Goal: Task Accomplishment & Management: Manage account settings

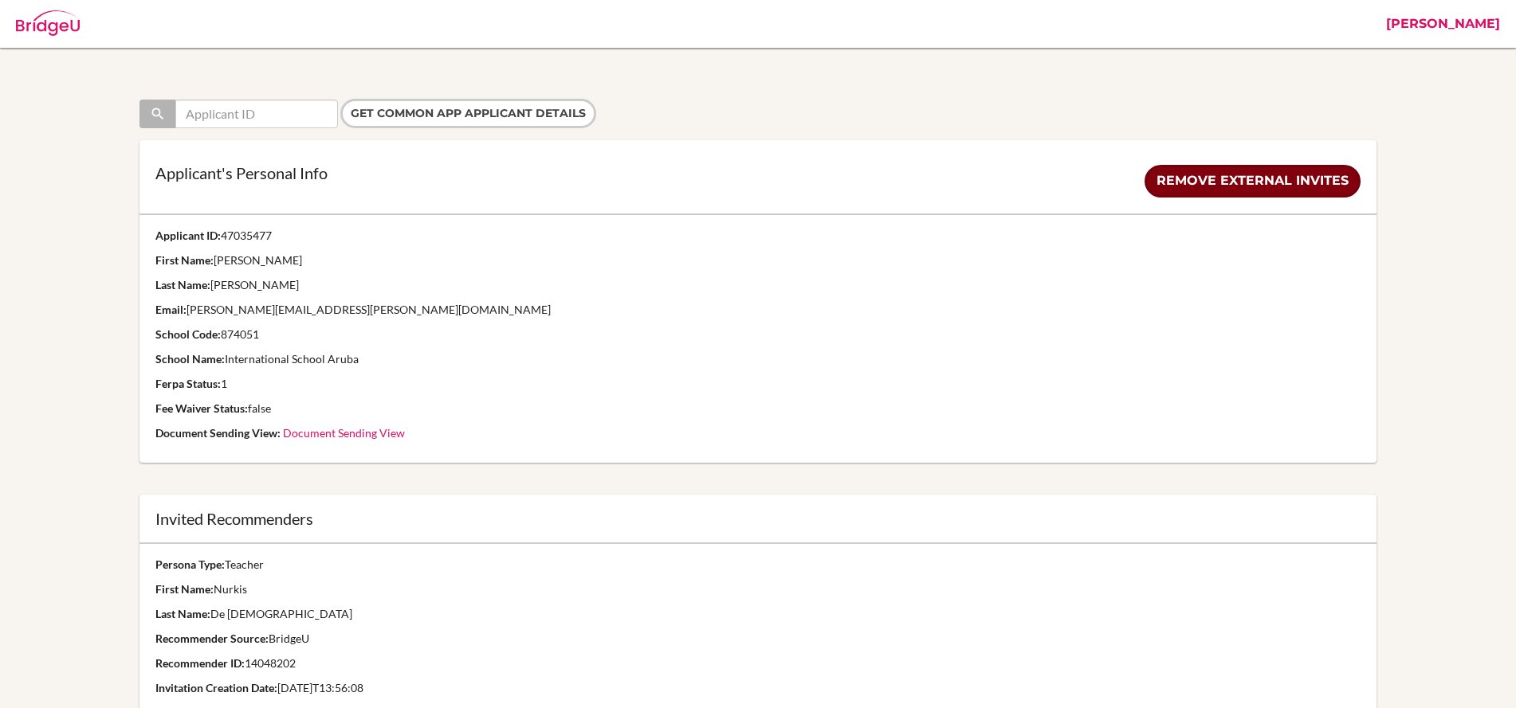
click at [1238, 186] on link "Remove external invites" at bounding box center [1252, 181] width 216 height 33
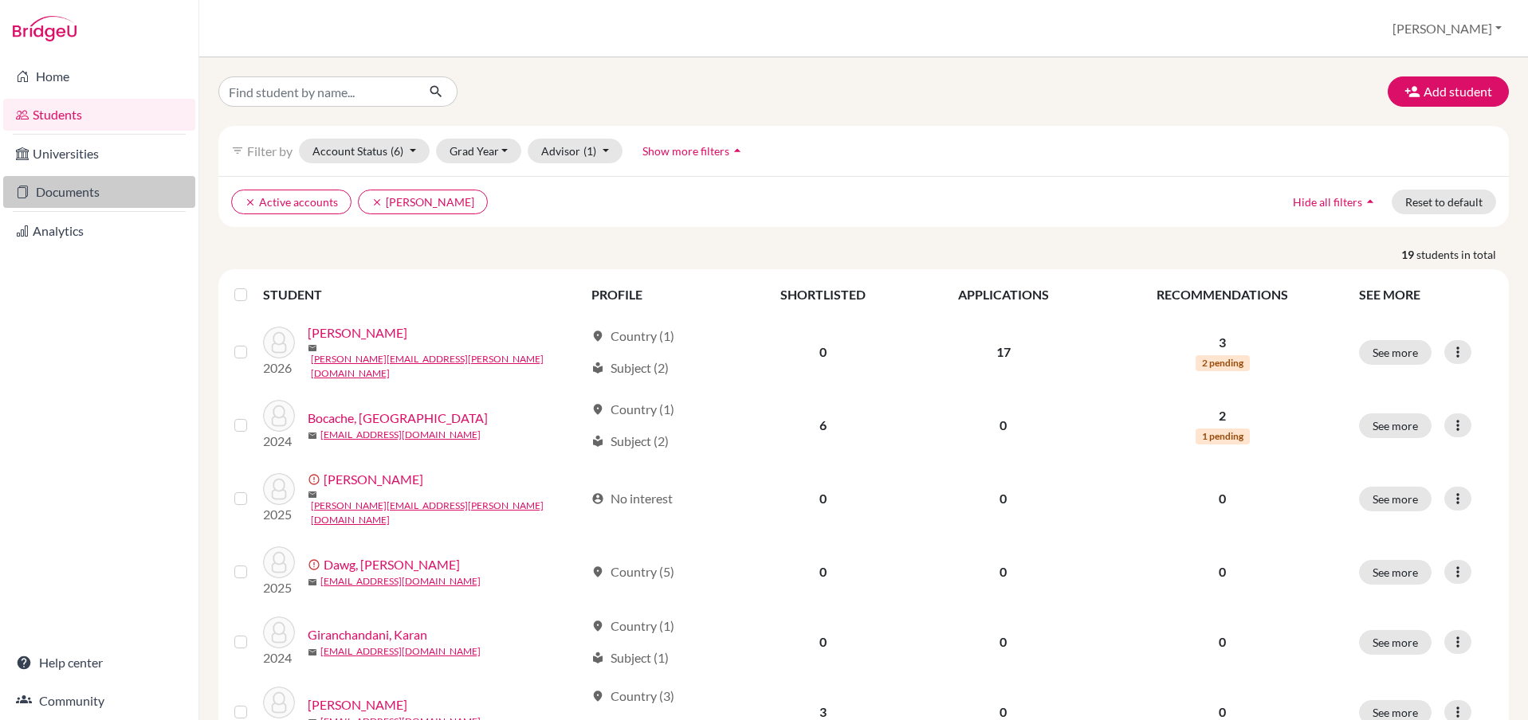
click at [61, 180] on link "Documents" at bounding box center [99, 192] width 192 height 32
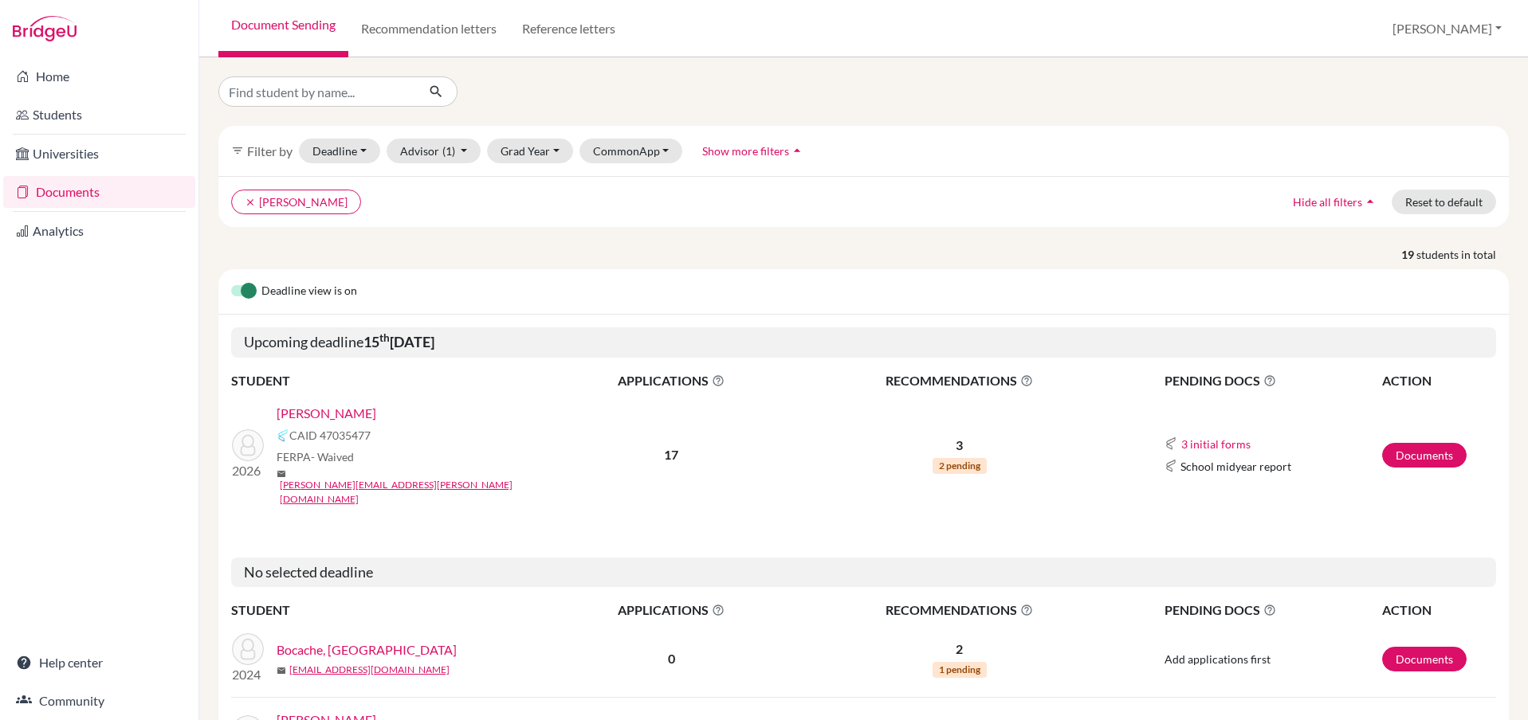
click at [339, 417] on link "Atzbach, Amelia" at bounding box center [327, 413] width 100 height 19
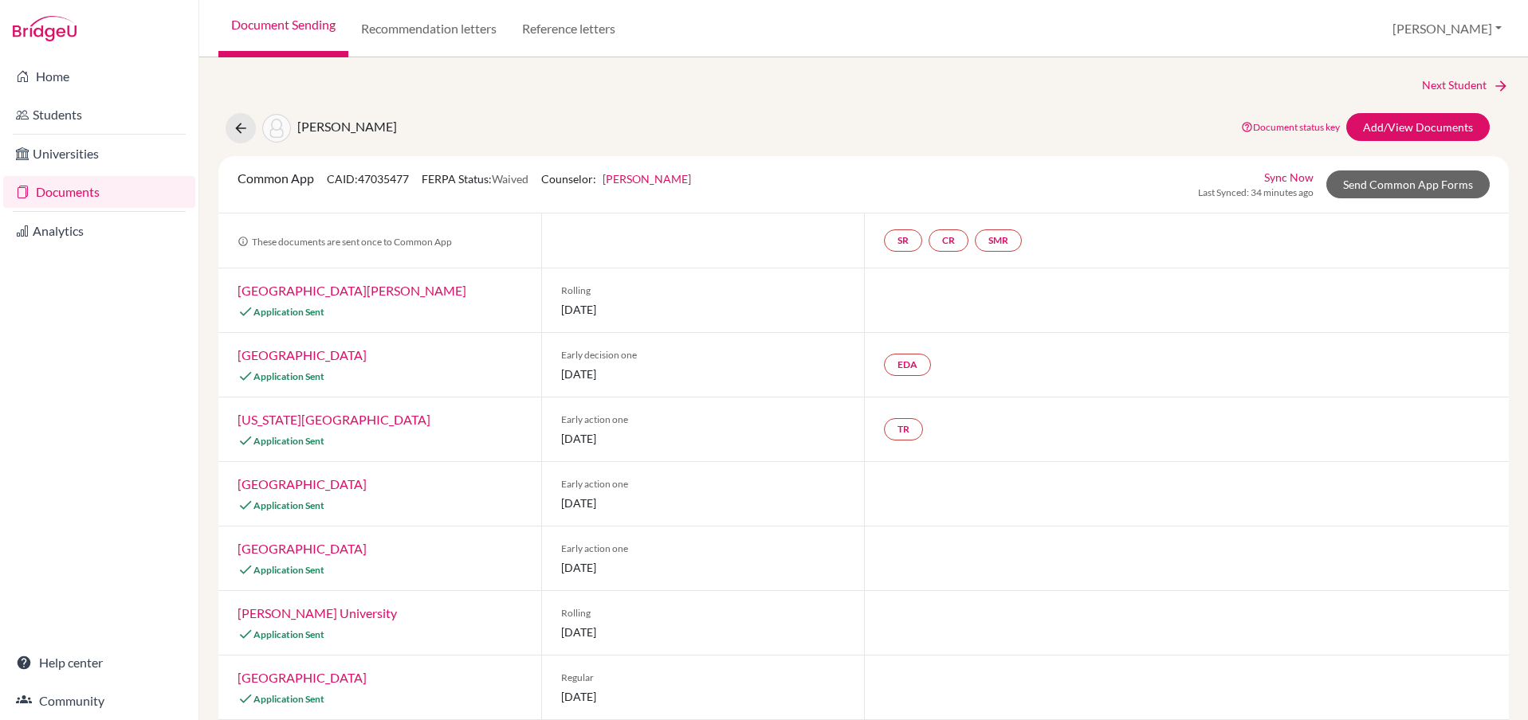
click at [1041, 95] on div "Next Student Atzbach, Amelia Document status key TR Requirement. Document not u…" at bounding box center [863, 721] width 1290 height 1289
click at [1020, 114] on div "Atzbach, Amelia Document status key TR Requirement. Document not uploaded yet. …" at bounding box center [863, 128] width 1314 height 30
drag, startPoint x: 970, startPoint y: 98, endPoint x: 970, endPoint y: 84, distance: 13.5
click at [970, 98] on div "Next Student Atzbach, Amelia Document status key TR Requirement. Document not u…" at bounding box center [863, 721] width 1290 height 1289
click at [873, 92] on div "Next Student" at bounding box center [863, 86] width 1290 height 18
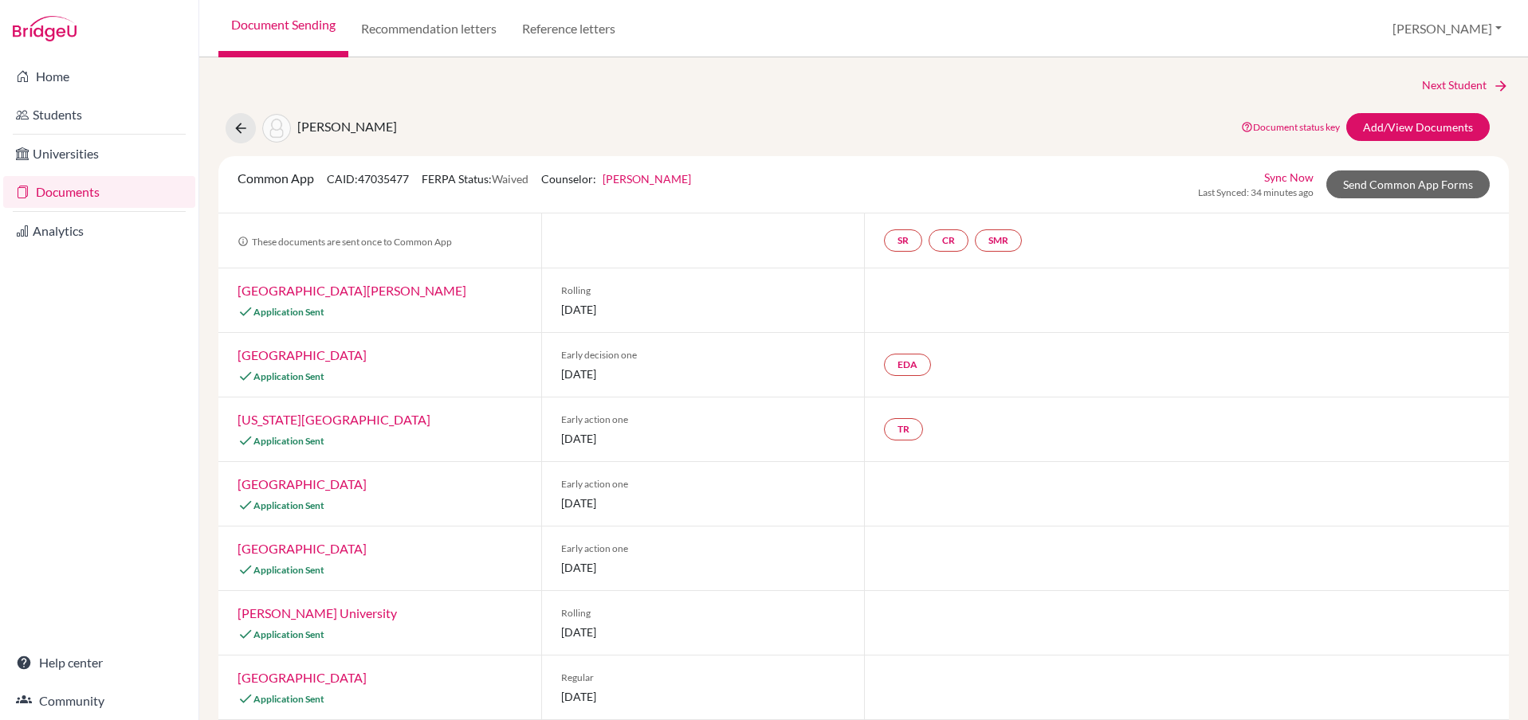
click at [855, 117] on div "Atzbach, Amelia Document status key TR Requirement. Document not uploaded yet. …" at bounding box center [863, 128] width 1314 height 30
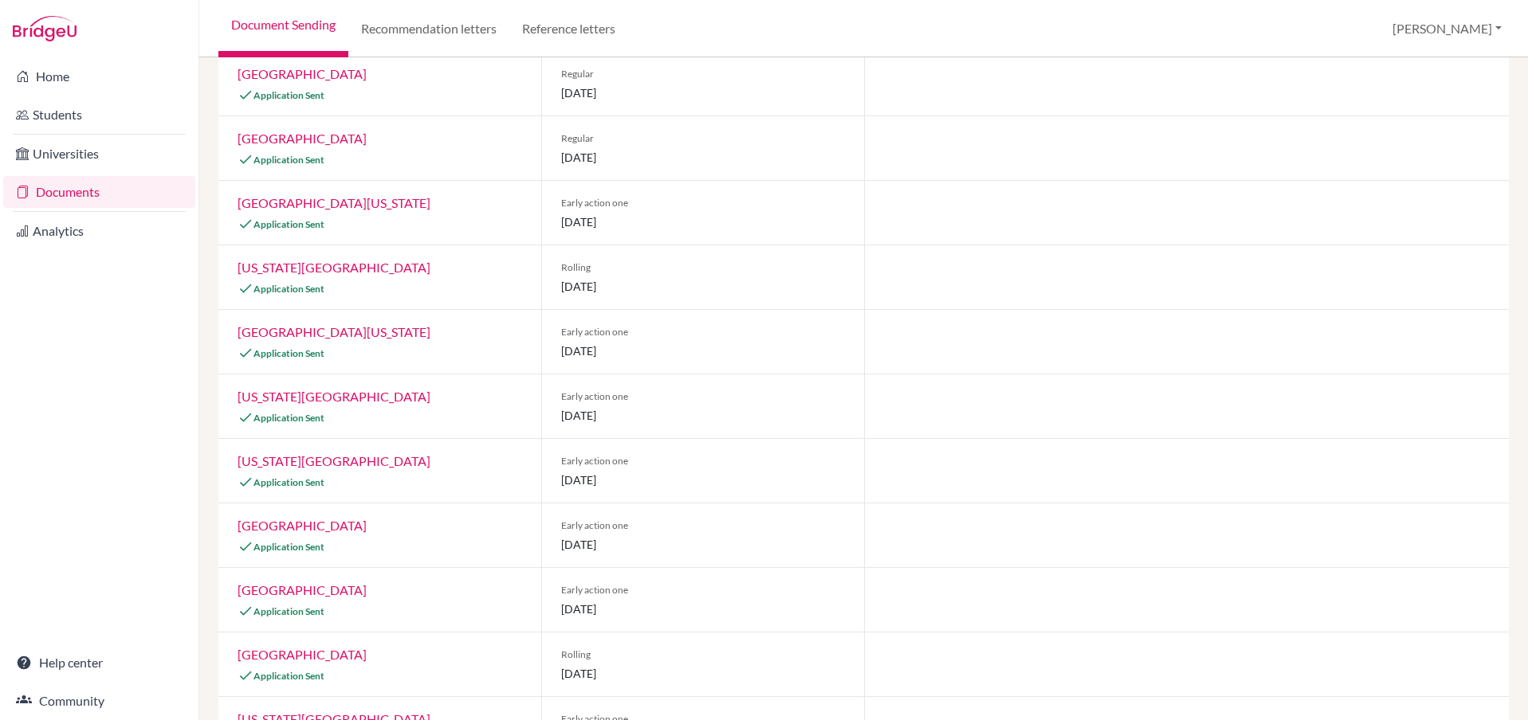
scroll to position [599, 0]
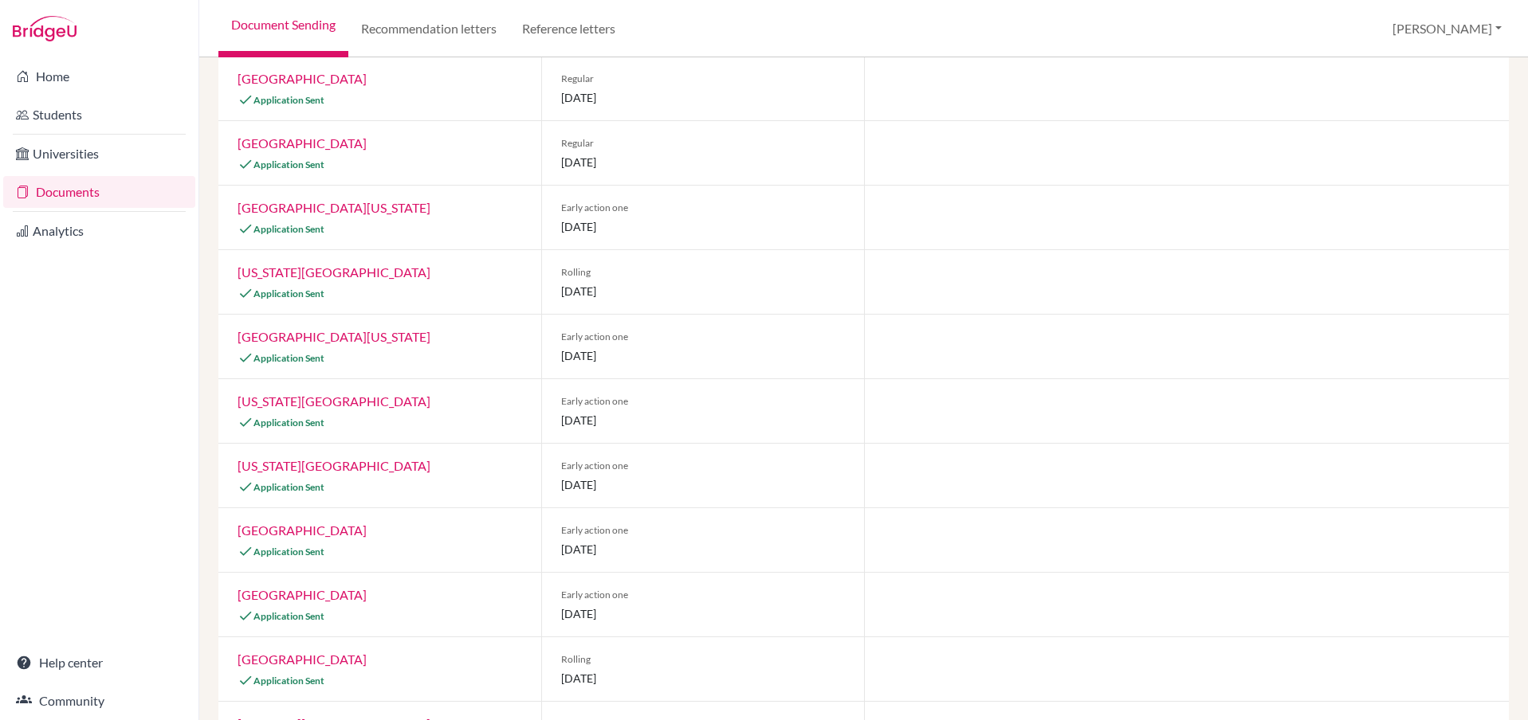
click at [1013, 178] on div at bounding box center [1186, 153] width 645 height 64
click at [1035, 200] on div at bounding box center [1186, 218] width 645 height 64
click at [950, 206] on div at bounding box center [1186, 218] width 645 height 64
click at [955, 200] on div at bounding box center [1186, 218] width 645 height 64
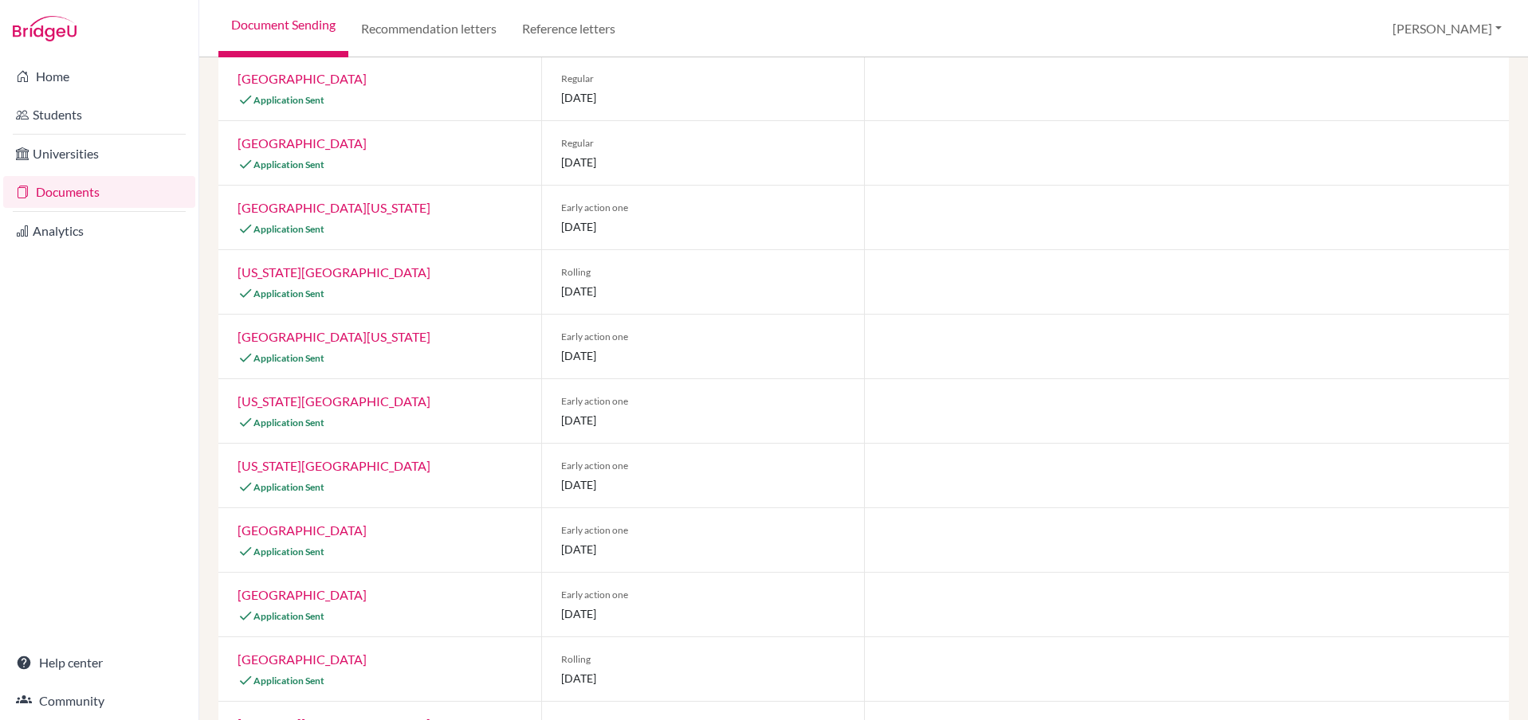
click at [955, 195] on div at bounding box center [1186, 218] width 645 height 64
click at [948, 194] on div at bounding box center [1186, 218] width 645 height 64
click at [936, 208] on div at bounding box center [1186, 218] width 645 height 64
click at [904, 219] on div at bounding box center [1186, 218] width 645 height 64
click at [982, 194] on div at bounding box center [1186, 218] width 645 height 64
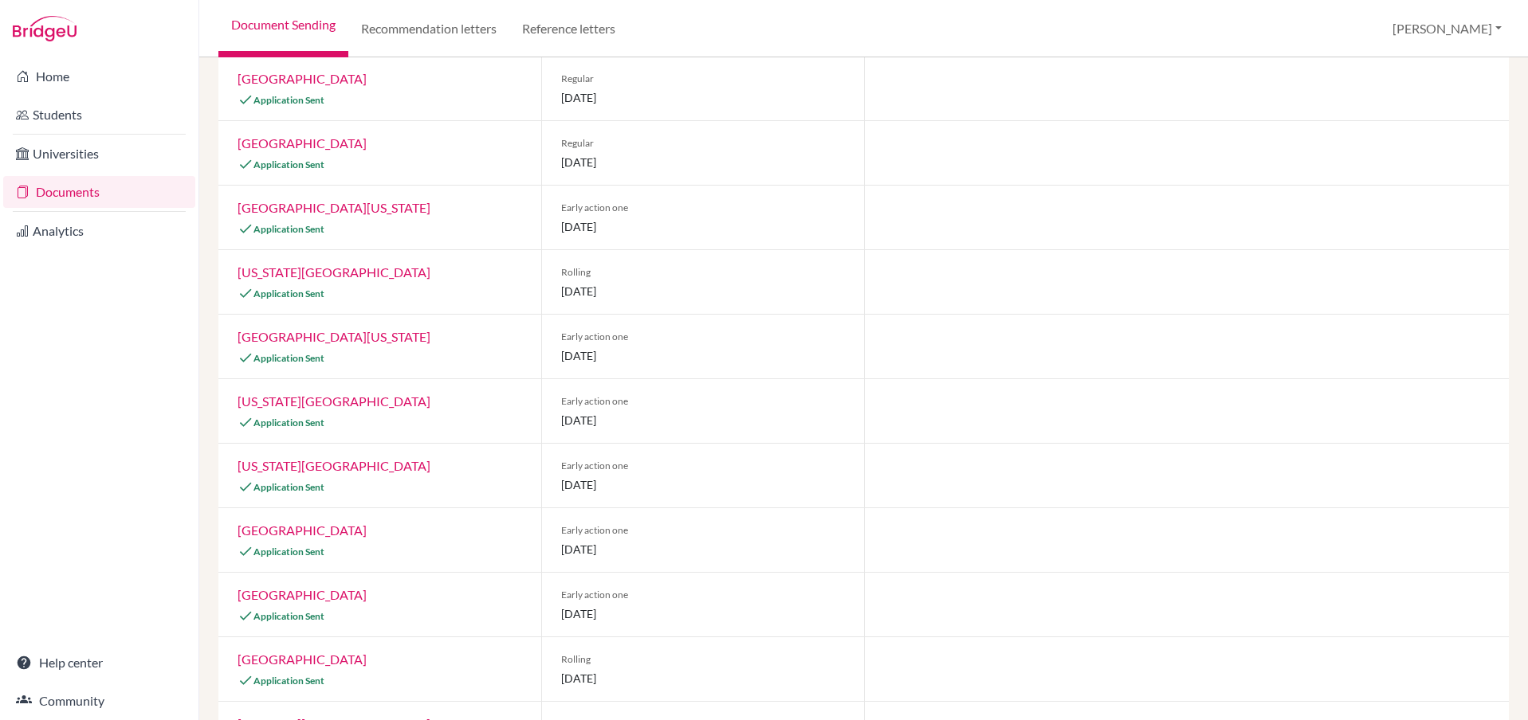
click at [989, 169] on div at bounding box center [1186, 153] width 645 height 64
click at [922, 140] on div at bounding box center [1186, 153] width 645 height 64
click at [969, 121] on div at bounding box center [1186, 153] width 645 height 64
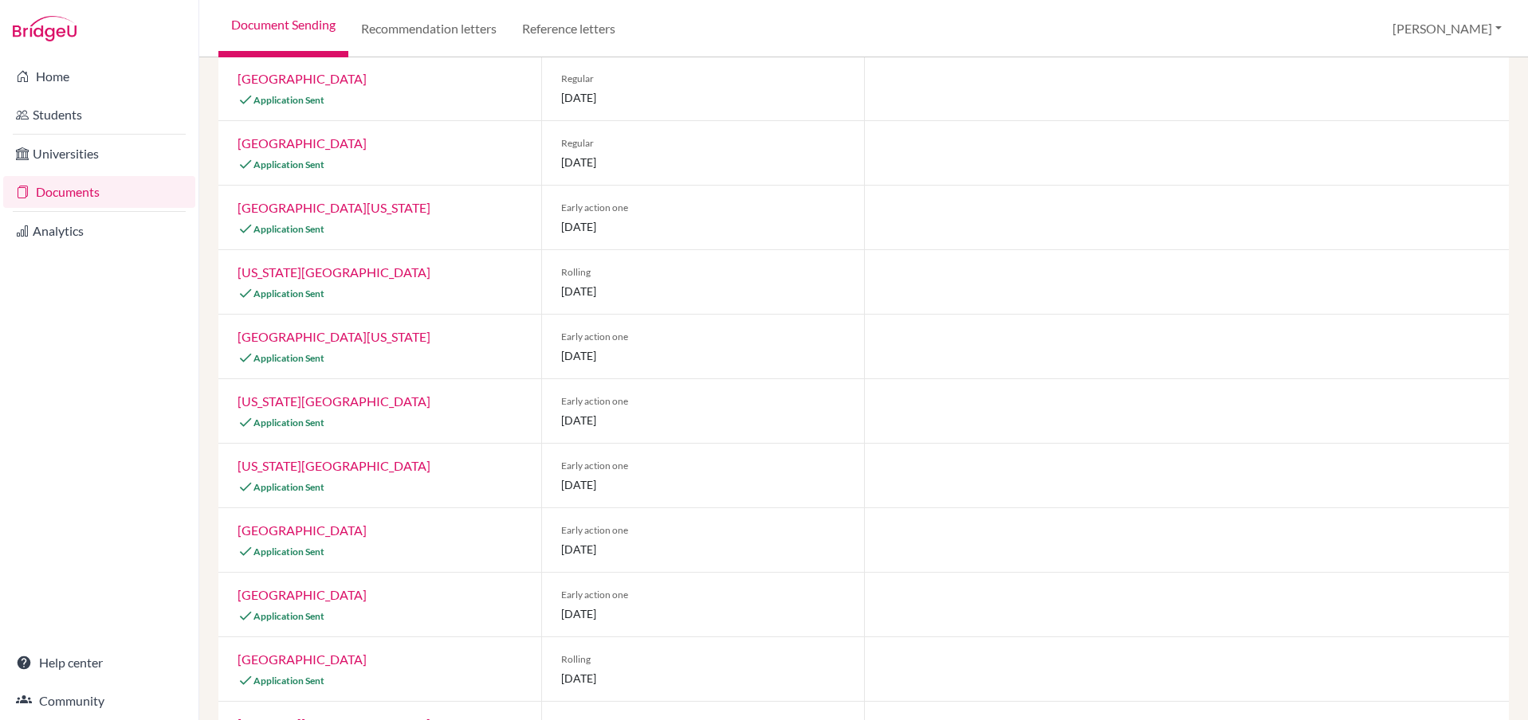
click at [1037, 110] on div at bounding box center [1186, 89] width 645 height 64
click at [1141, 154] on div at bounding box center [1186, 153] width 645 height 64
click at [1046, 226] on div at bounding box center [1186, 218] width 645 height 64
click at [1131, 159] on div at bounding box center [1186, 153] width 645 height 64
click at [1132, 151] on div at bounding box center [1186, 153] width 645 height 64
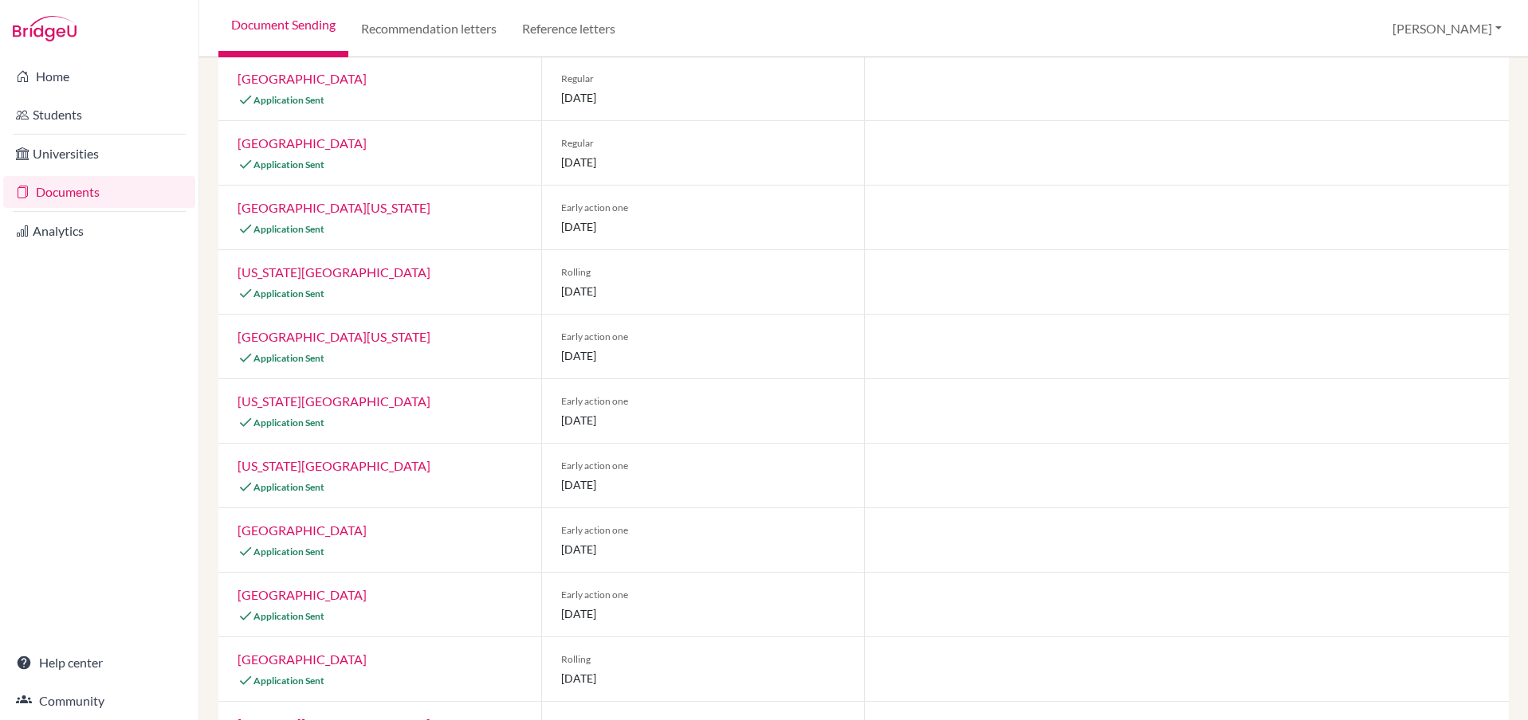
click at [1113, 282] on div at bounding box center [1186, 282] width 645 height 64
click at [1095, 230] on div at bounding box center [1186, 218] width 645 height 64
click at [1013, 155] on div at bounding box center [1186, 153] width 645 height 64
click at [977, 131] on div at bounding box center [1186, 153] width 645 height 64
click at [1061, 167] on div at bounding box center [1186, 153] width 645 height 64
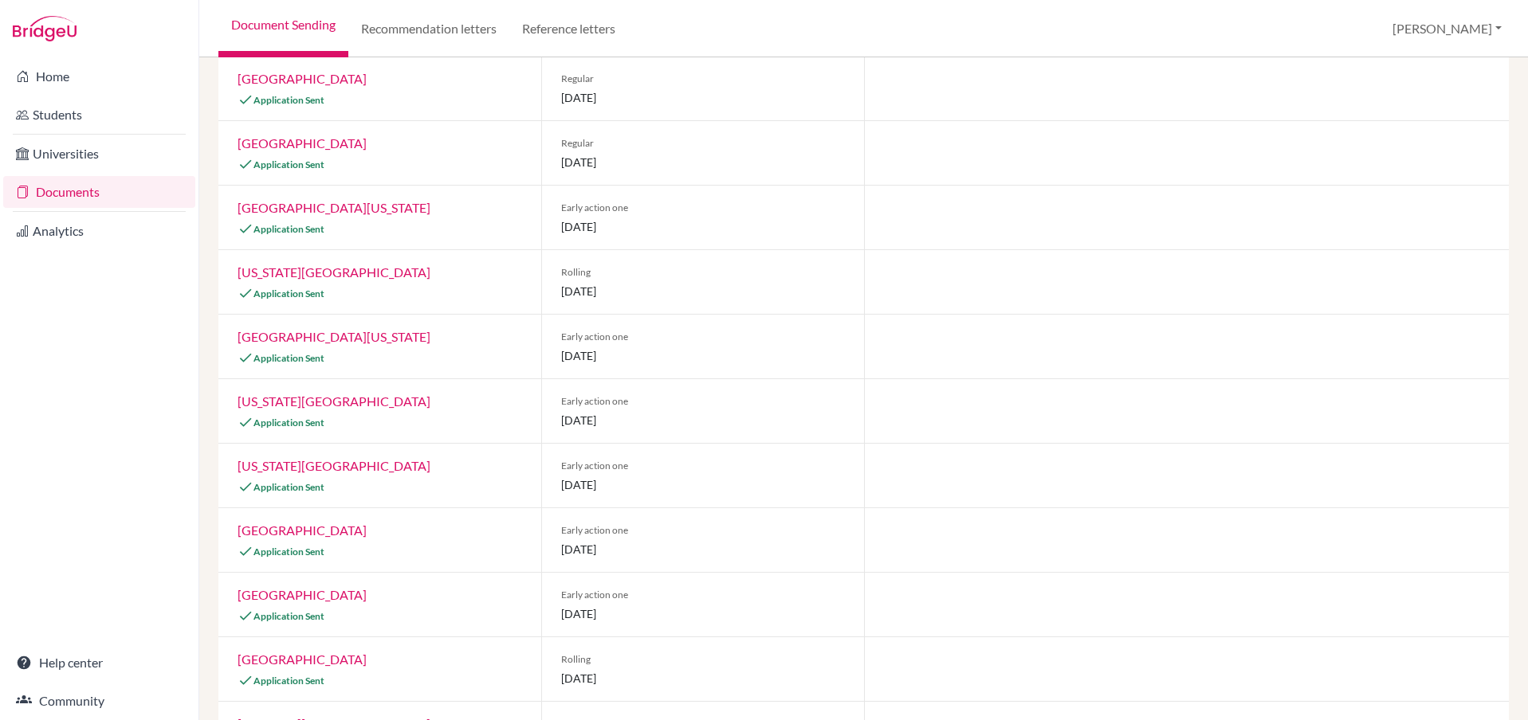
click at [1054, 175] on div at bounding box center [1186, 153] width 645 height 64
click at [1027, 205] on div at bounding box center [1186, 218] width 645 height 64
click at [950, 218] on div at bounding box center [1186, 218] width 645 height 64
click at [942, 226] on div at bounding box center [1186, 218] width 645 height 64
click at [920, 232] on div at bounding box center [1186, 218] width 645 height 64
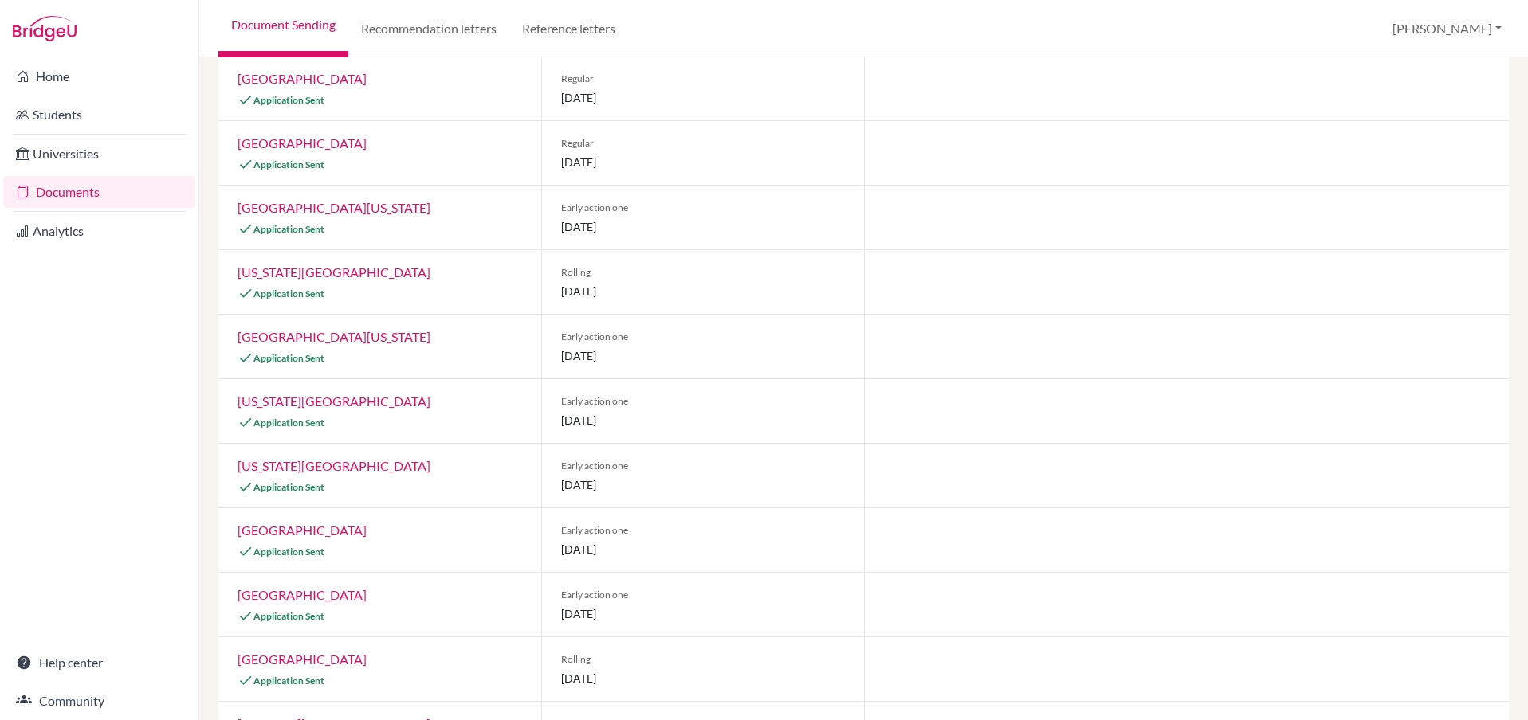
click at [908, 239] on div at bounding box center [1186, 218] width 645 height 64
click at [896, 242] on div at bounding box center [1186, 218] width 645 height 64
click at [874, 257] on div at bounding box center [1186, 282] width 645 height 64
click at [865, 250] on div at bounding box center [1186, 282] width 645 height 64
click at [893, 218] on div at bounding box center [1186, 218] width 645 height 64
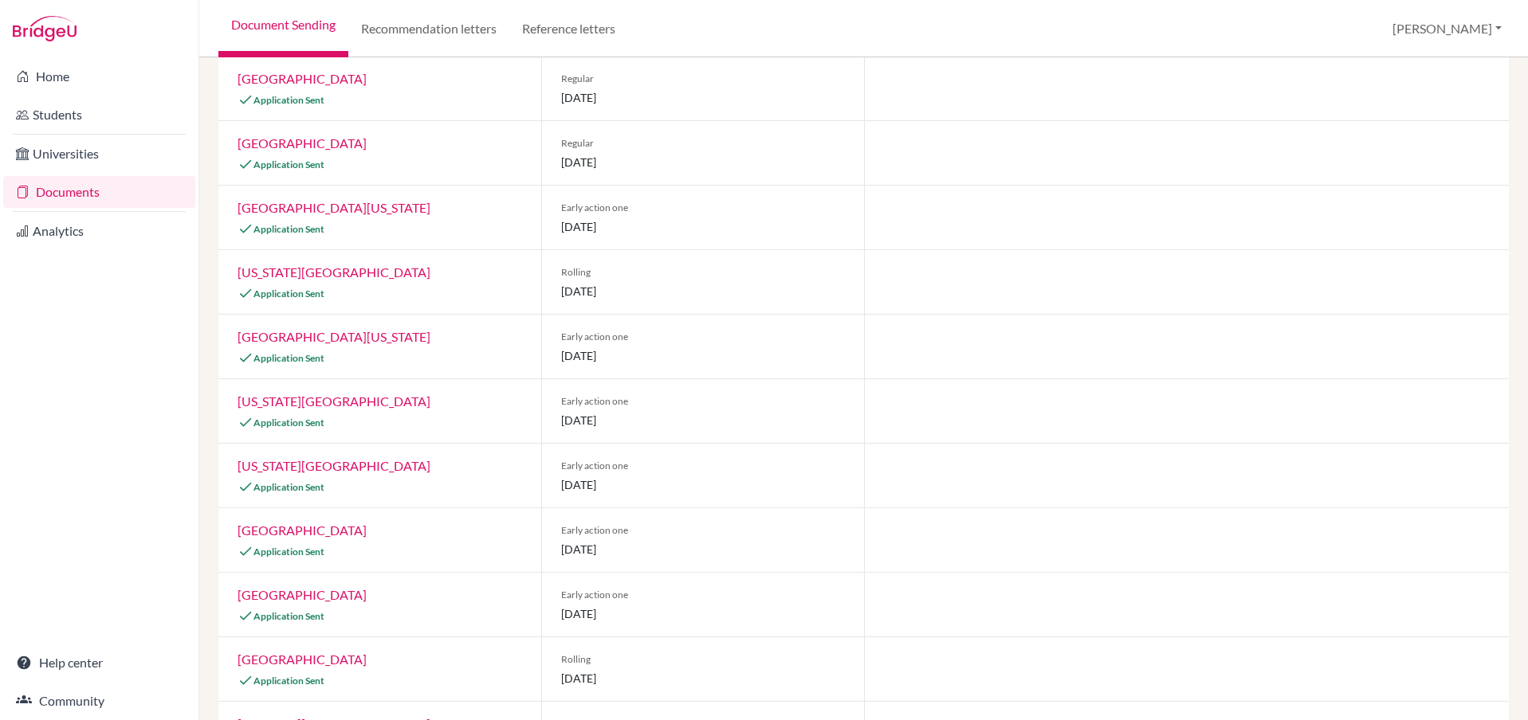
click at [857, 282] on div "Rolling 27 July 2026" at bounding box center [702, 282] width 323 height 64
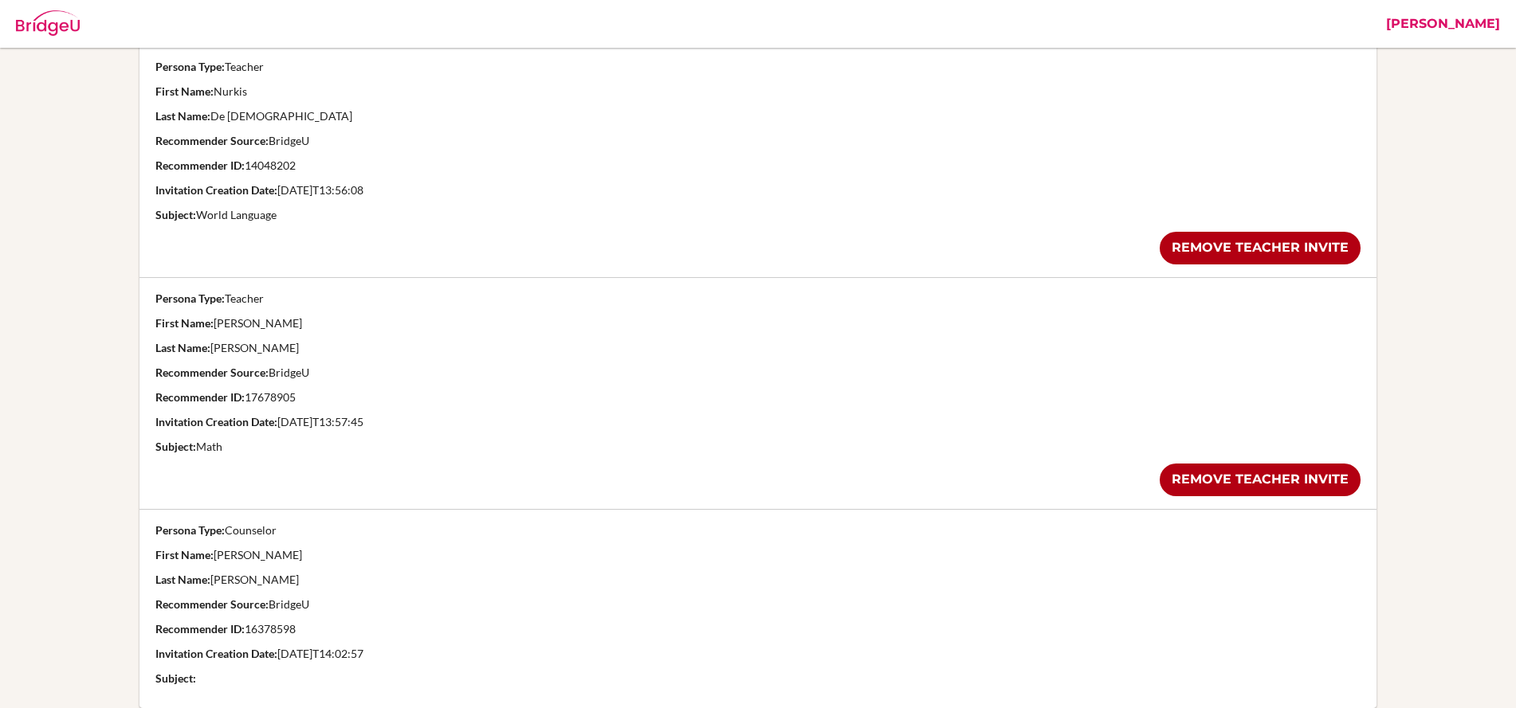
scroll to position [495, 0]
